Goal: Browse casually

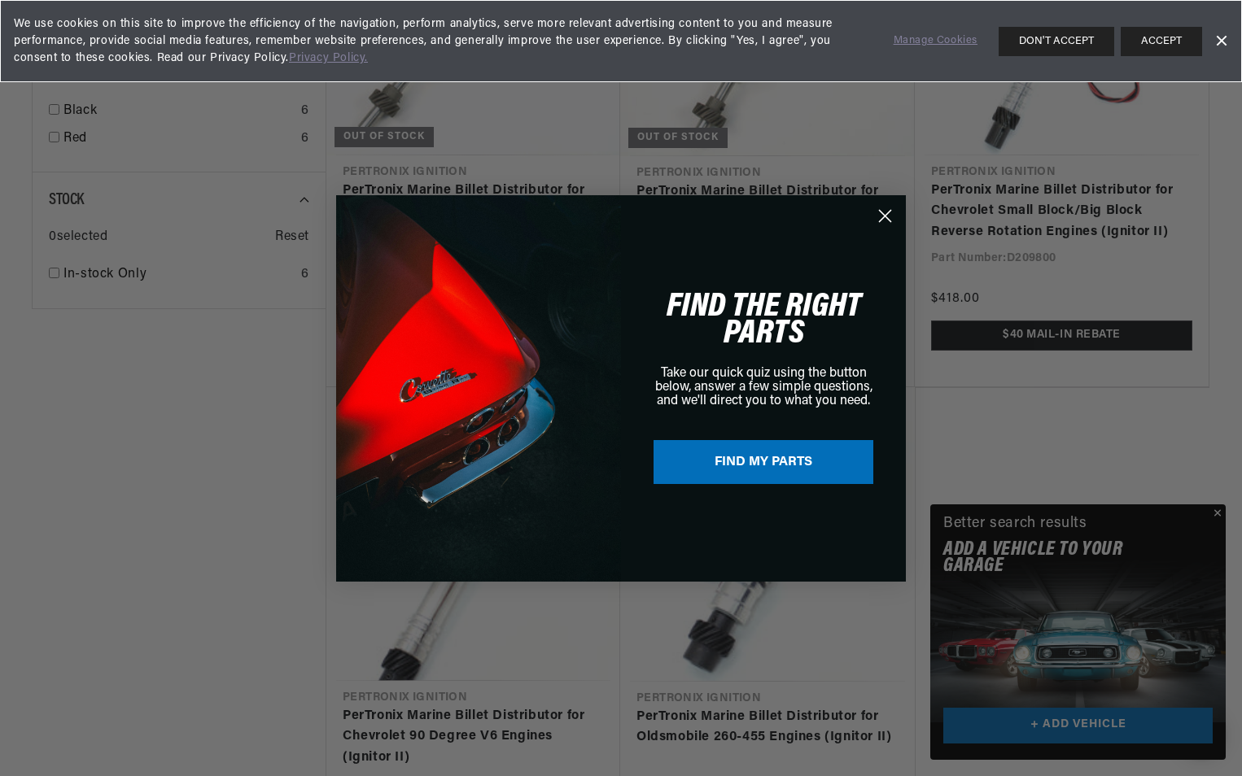
click at [884, 207] on circle "Close dialog" at bounding box center [884, 215] width 27 height 27
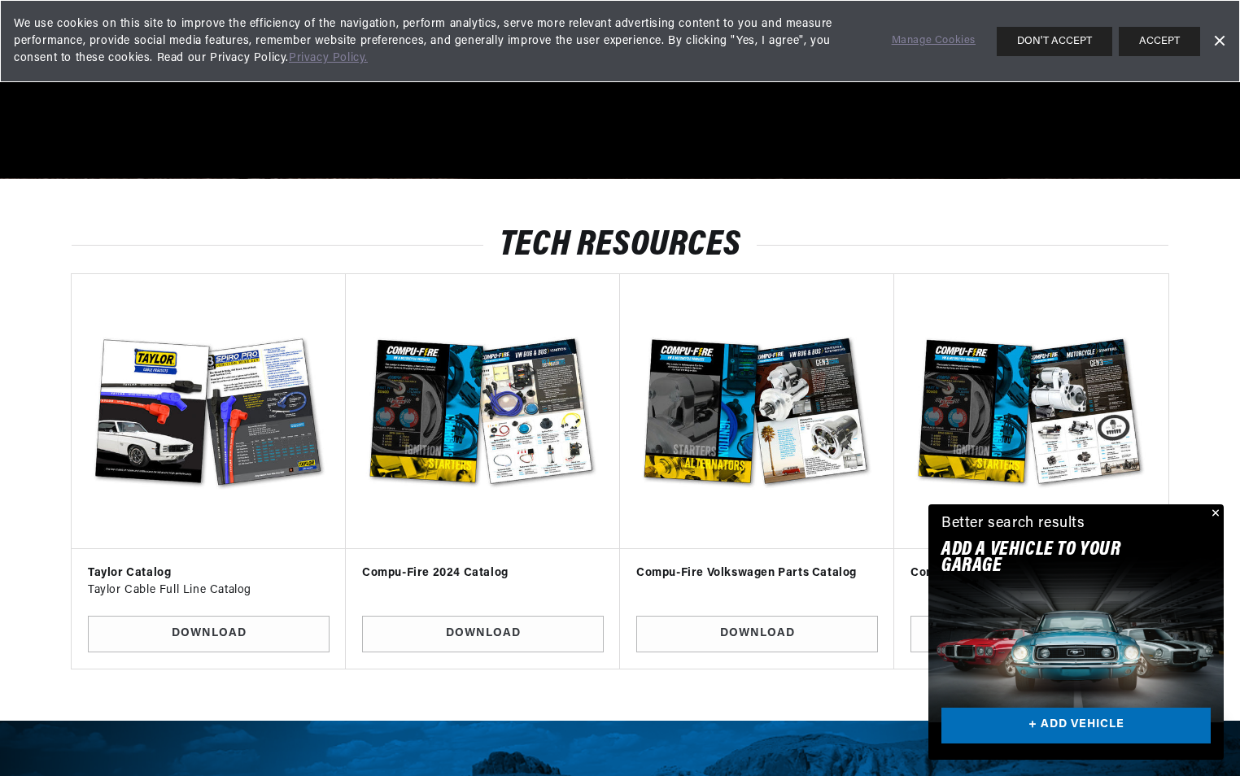
scroll to position [0, 608]
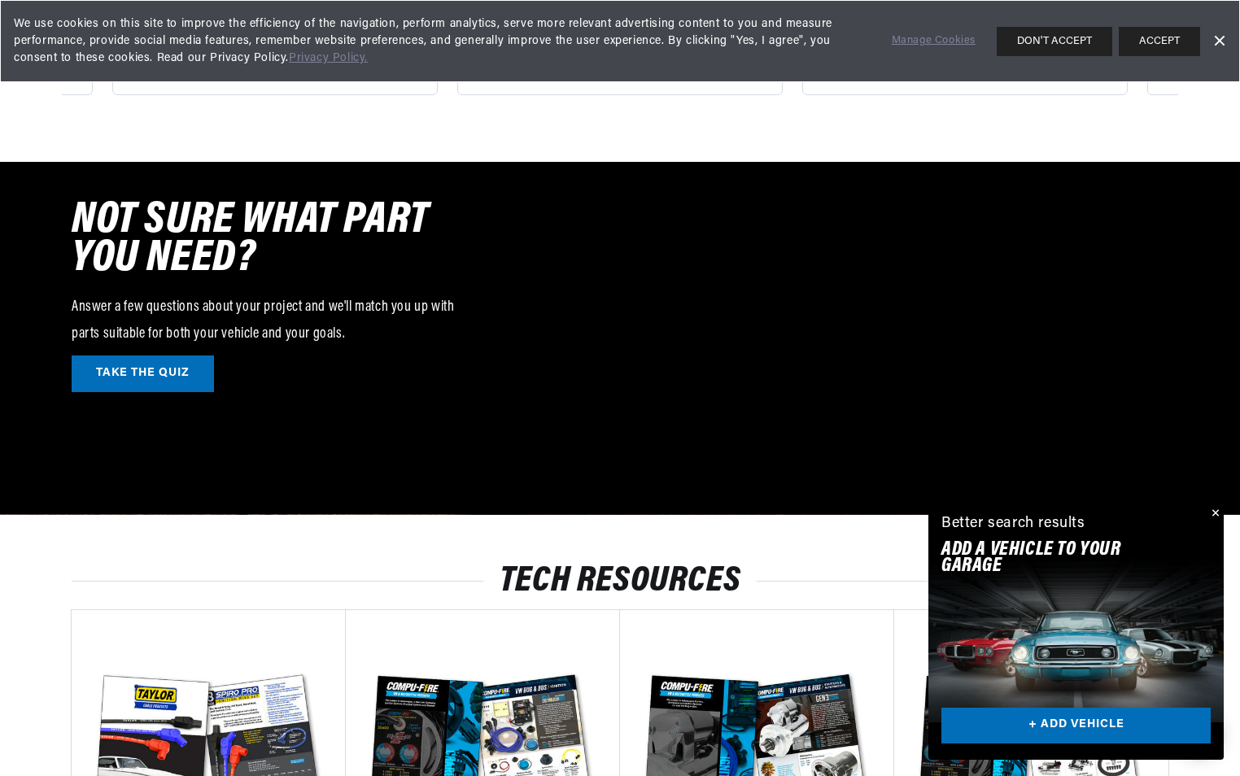
scroll to position [2604, 0]
